Goal: Communication & Community: Connect with others

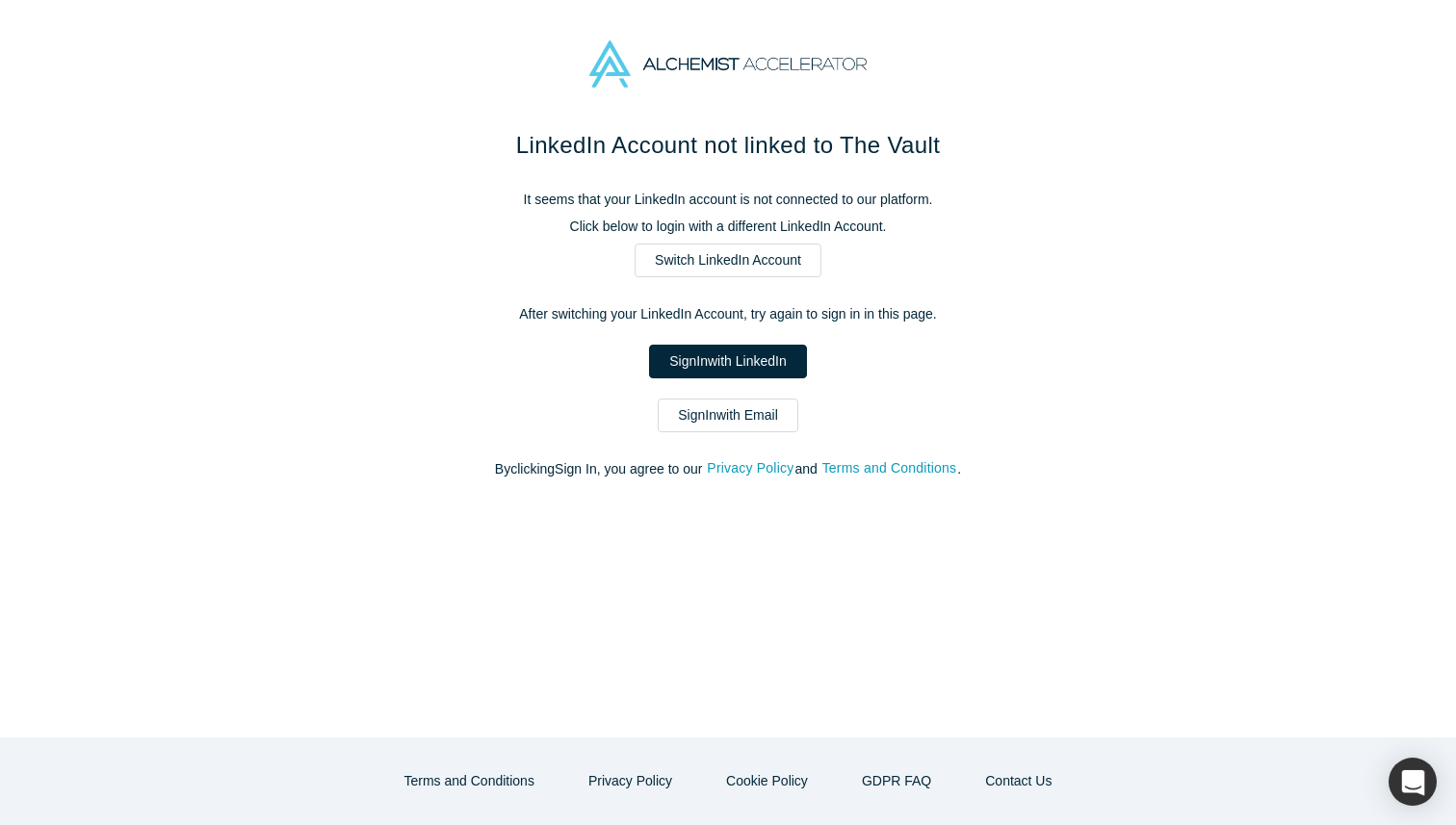
click at [729, 427] on link "Sign In with Email" at bounding box center [728, 415] width 141 height 34
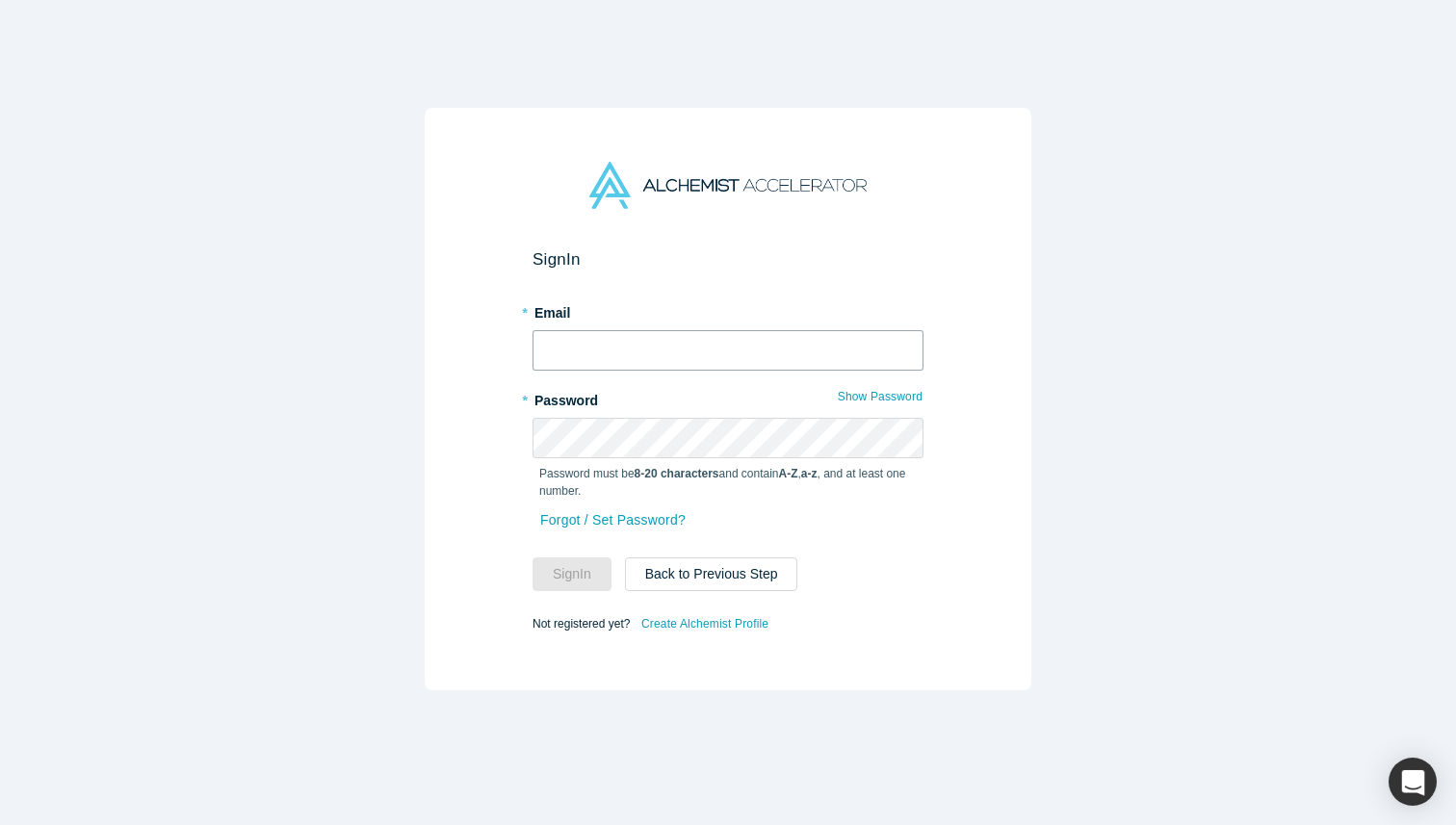
click at [713, 332] on input "text" at bounding box center [728, 350] width 391 height 41
type input "[EMAIL_ADDRESS][DOMAIN_NAME]"
click at [576, 579] on button "Sign In" at bounding box center [572, 574] width 79 height 34
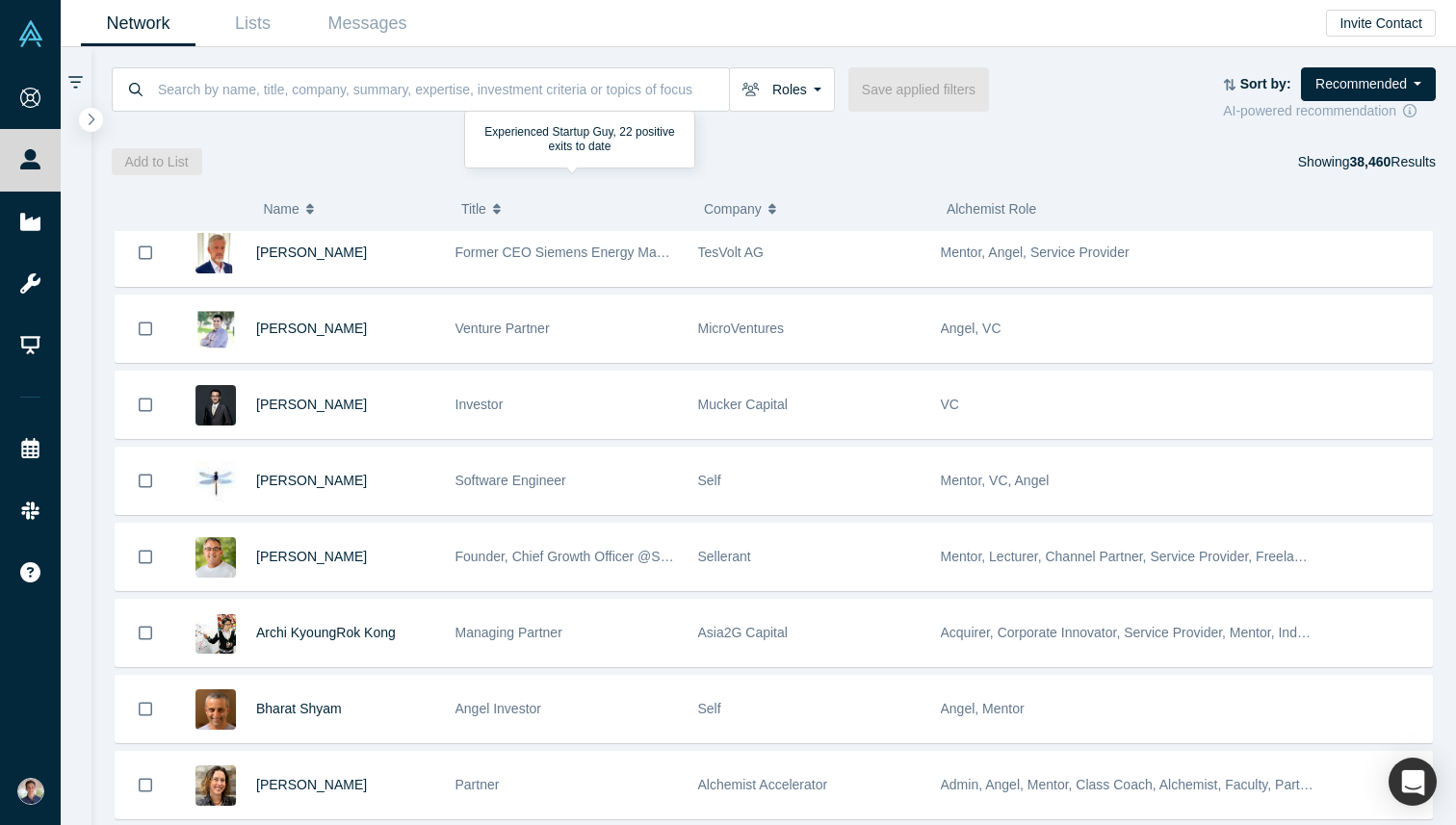
scroll to position [276, 0]
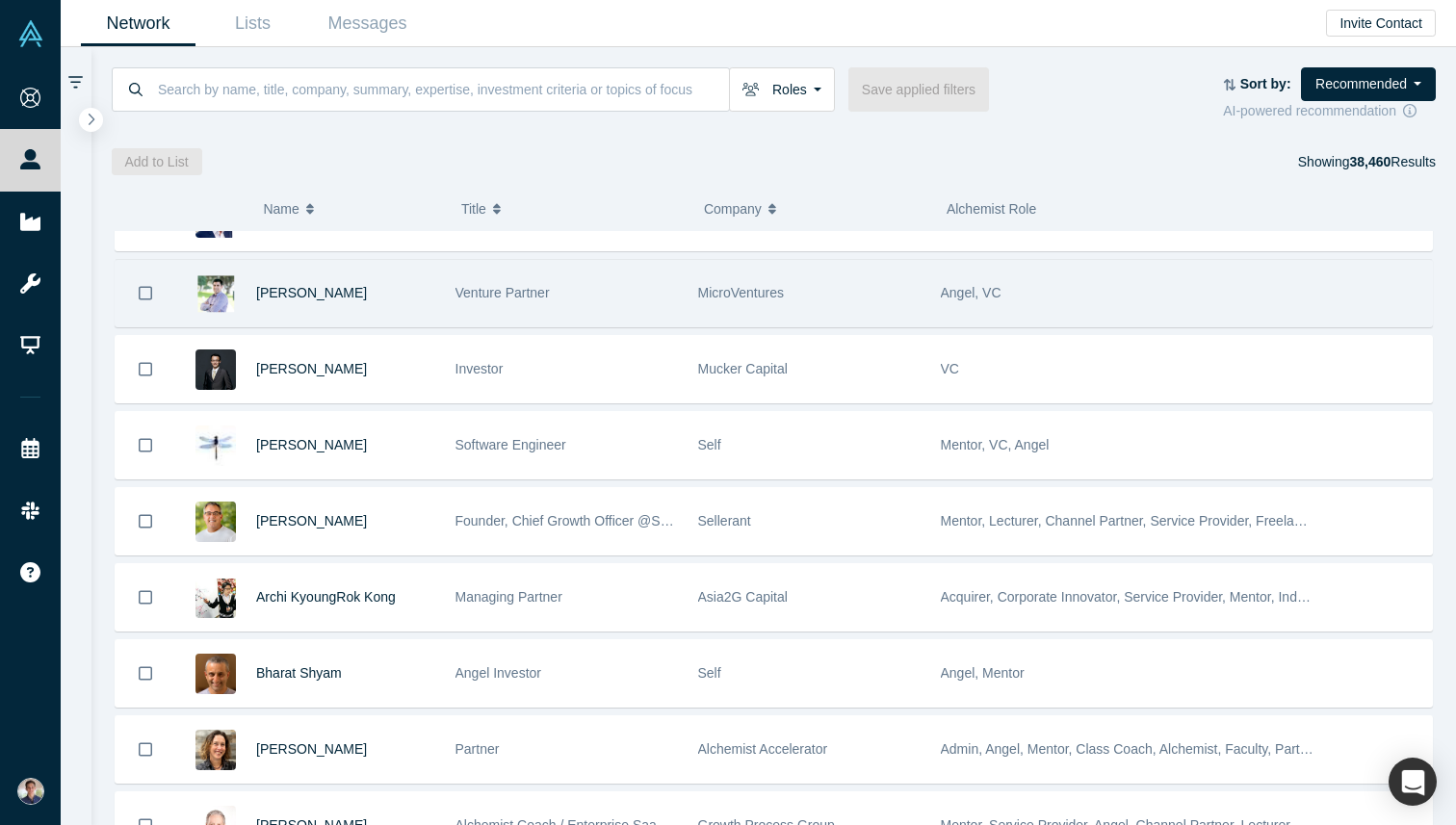
click at [577, 296] on div "Venture Partner" at bounding box center [566, 293] width 223 height 67
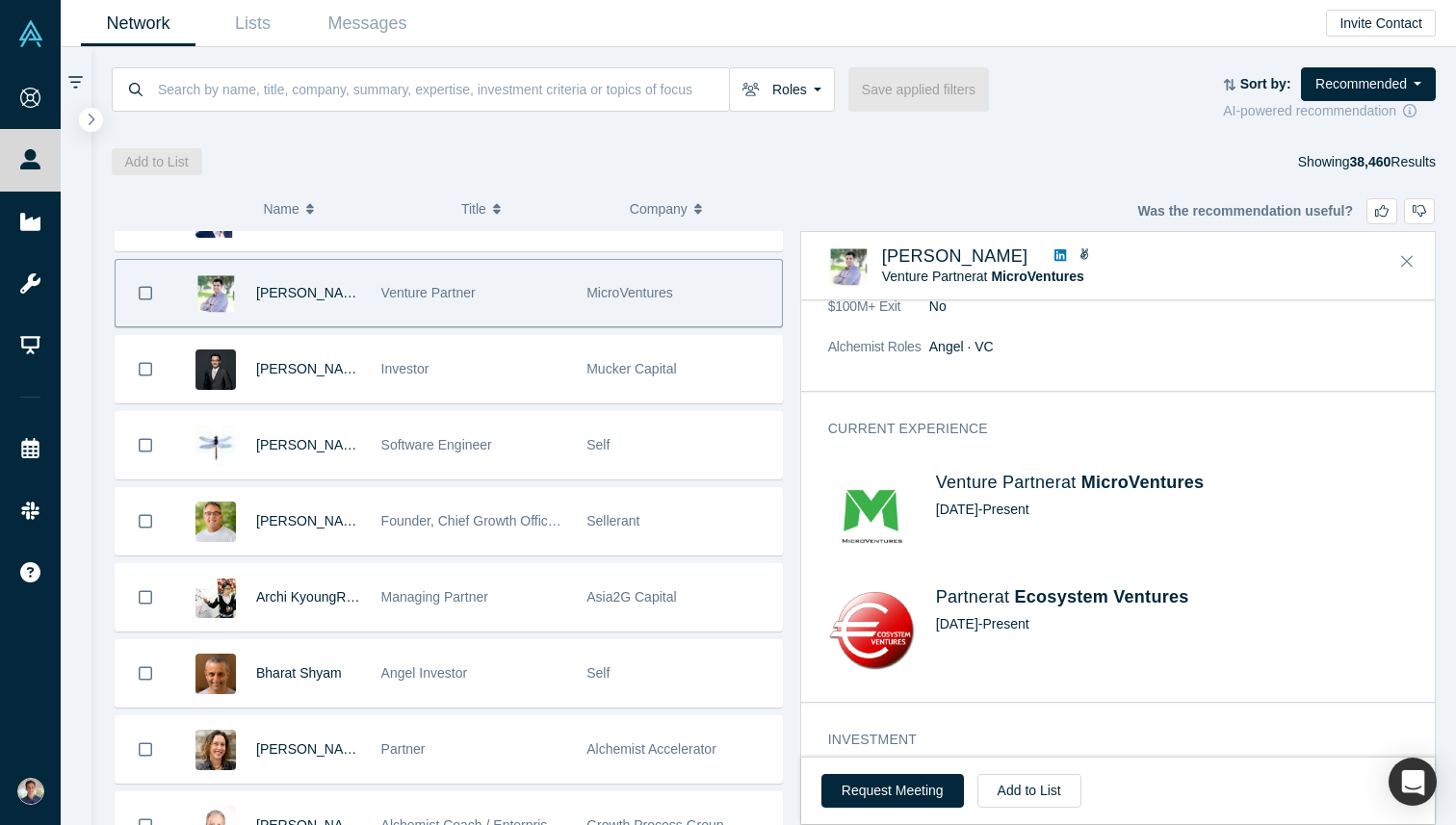
scroll to position [394, 0]
click at [378, 24] on link "Messages" at bounding box center [367, 23] width 115 height 45
